Goal: Task Accomplishment & Management: Use online tool/utility

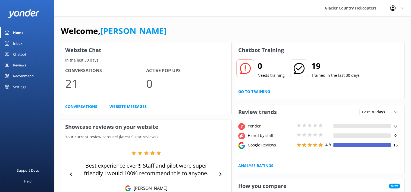
click at [22, 30] on div "Home" at bounding box center [18, 32] width 11 height 11
click at [18, 59] on div "Chatbot" at bounding box center [19, 54] width 13 height 11
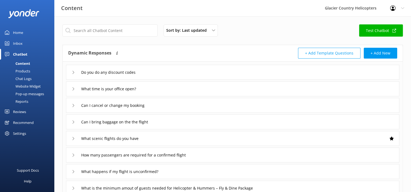
click at [26, 88] on div "Website Widget" at bounding box center [21, 86] width 37 height 8
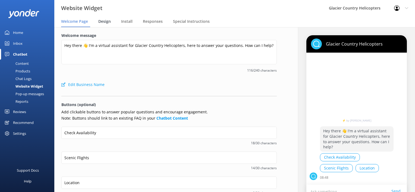
click at [111, 21] on div "Design" at bounding box center [105, 21] width 15 height 11
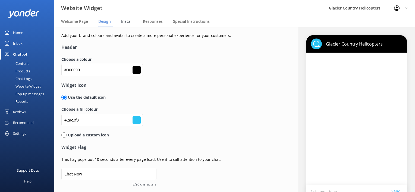
click at [128, 24] on div "Install" at bounding box center [128, 21] width 14 height 11
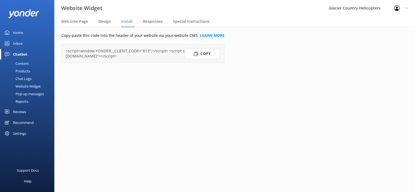
click at [142, 55] on div "<script>window.YONDER__CLIENT_CODE="813";</script> <script src="[URL][DOMAIN_NA…" at bounding box center [143, 53] width 154 height 10
drag, startPoint x: 65, startPoint y: 50, endPoint x: 153, endPoint y: 55, distance: 88.4
click at [153, 55] on div "<script>window.YONDER__CLIENT_CODE="813";</script> <script src="[URL][DOMAIN_NA…" at bounding box center [142, 53] width 163 height 19
click at [153, 55] on div "<script>window.YONDER__CLIENT_CODE="813";</script> <script src="[URL][DOMAIN_NA…" at bounding box center [143, 53] width 154 height 10
click at [150, 57] on div "<script>window.YONDER__CLIENT_CODE="813";</script> <script src="[URL][DOMAIN_NA…" at bounding box center [143, 53] width 154 height 10
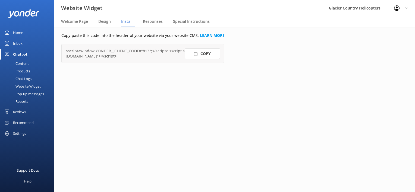
drag, startPoint x: 165, startPoint y: 58, endPoint x: 139, endPoint y: 46, distance: 28.9
click at [139, 46] on div "<script>window.YONDER__CLIENT_CODE="813";</script> <script src="[URL][DOMAIN_NA…" at bounding box center [142, 53] width 163 height 19
click at [196, 57] on button "Copy" at bounding box center [201, 53] width 35 height 11
click at [196, 57] on button "Copied" at bounding box center [201, 53] width 35 height 11
click at [207, 35] on link "LEARN MORE" at bounding box center [212, 35] width 25 height 5
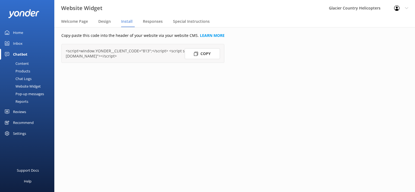
click at [160, 59] on div "<script>window.YONDER__CLIENT_CODE="813";</script> <script src="[URL][DOMAIN_NA…" at bounding box center [143, 53] width 154 height 10
drag, startPoint x: 166, startPoint y: 58, endPoint x: 118, endPoint y: 56, distance: 47.8
click at [118, 56] on div "<script>window.YONDER__CLIENT_CODE="813";</script> <script src="[URL][DOMAIN_NA…" at bounding box center [143, 53] width 154 height 10
click at [167, 51] on div "<script>window.YONDER__CLIENT_CODE="813";</script> <script src="[URL][DOMAIN_NA…" at bounding box center [143, 53] width 154 height 10
drag, startPoint x: 167, startPoint y: 51, endPoint x: 167, endPoint y: 58, distance: 7.3
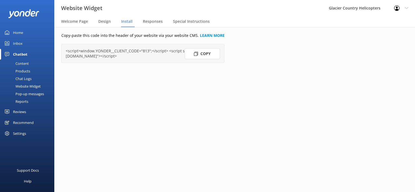
click at [167, 58] on div "<script>window.YONDER__CLIENT_CODE="813";</script> <script src="[URL][DOMAIN_NA…" at bounding box center [143, 53] width 154 height 10
click at [193, 54] on button "Copy" at bounding box center [201, 53] width 35 height 11
click at [201, 56] on button "Copy" at bounding box center [201, 53] width 35 height 11
click at [187, 21] on span "Special Instructions" at bounding box center [191, 21] width 37 height 5
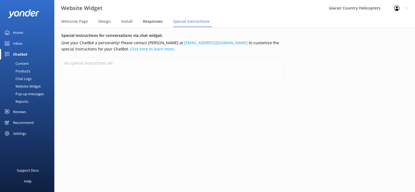
click at [161, 23] on span "Responses" at bounding box center [153, 21] width 20 height 5
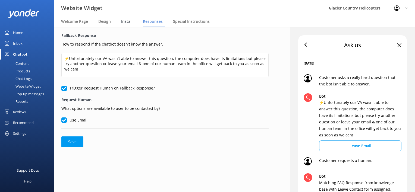
click at [130, 23] on span "Install" at bounding box center [126, 21] width 11 height 5
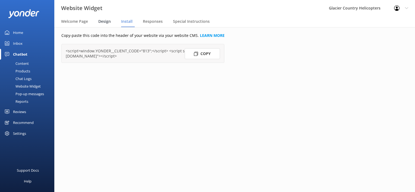
click at [109, 22] on span "Design" at bounding box center [104, 21] width 12 height 5
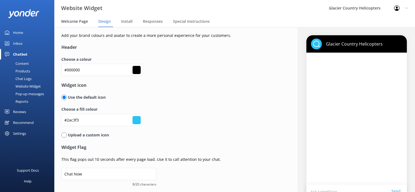
click at [84, 26] on div "Welcome Page" at bounding box center [75, 21] width 29 height 11
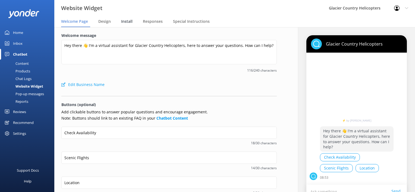
click at [131, 22] on span "Install" at bounding box center [126, 21] width 11 height 5
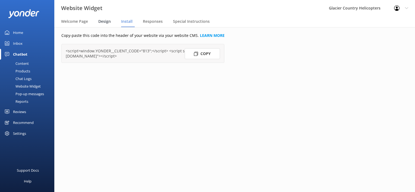
click at [105, 24] on span "Design" at bounding box center [104, 21] width 12 height 5
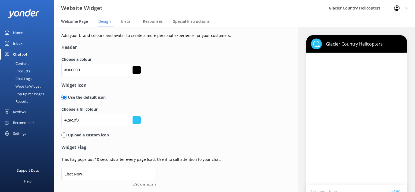
click at [77, 24] on span "Welcome Page" at bounding box center [74, 21] width 27 height 5
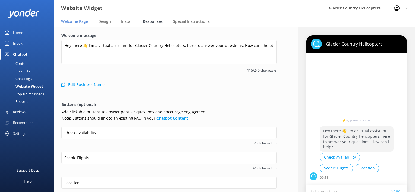
click at [149, 22] on span "Responses" at bounding box center [153, 21] width 20 height 5
